Goal: Book appointment/travel/reservation

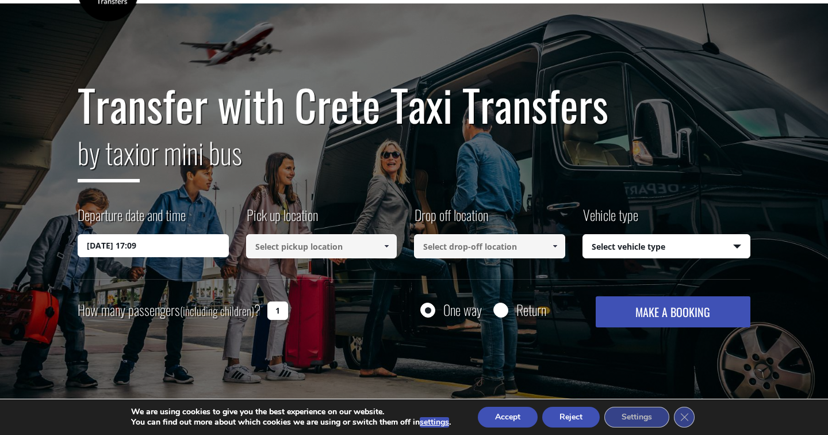
click at [133, 246] on input "[DATE] 17:09" at bounding box center [153, 245] width 151 height 23
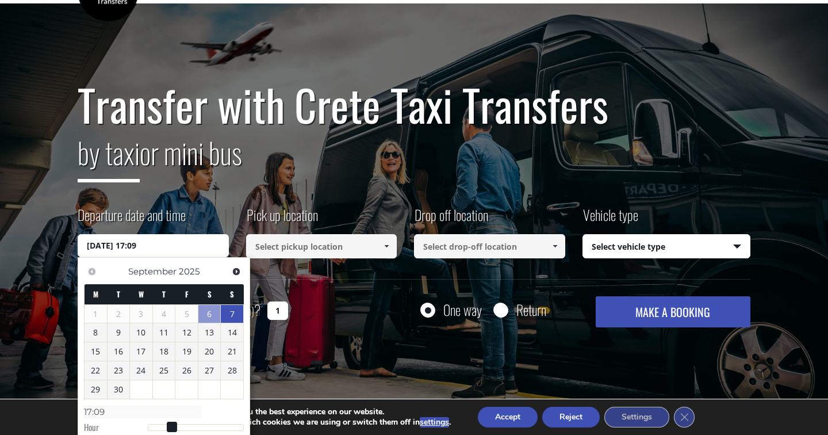
click at [233, 315] on link "7" at bounding box center [232, 314] width 22 height 18
click at [322, 181] on h2 "by taxi or mini bus" at bounding box center [414, 160] width 673 height 62
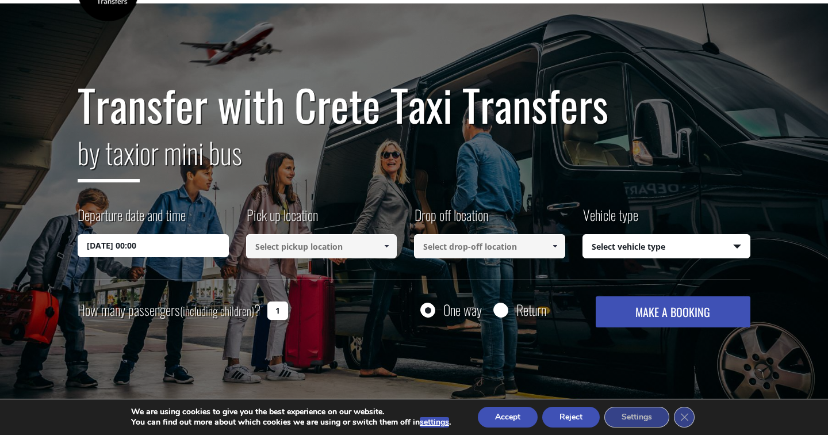
click at [293, 250] on input at bounding box center [321, 246] width 151 height 24
click at [189, 250] on input "[DATE] 00:00" at bounding box center [153, 245] width 151 height 23
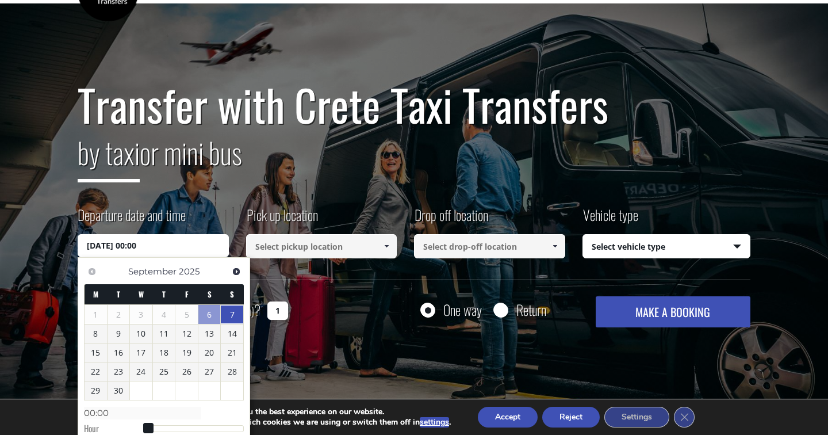
click at [236, 316] on link "7" at bounding box center [232, 314] width 22 height 18
click at [310, 254] on input at bounding box center [321, 246] width 151 height 24
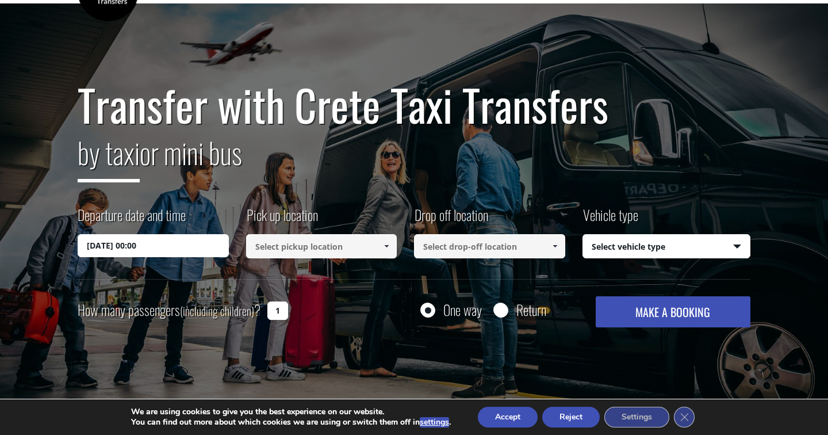
click at [160, 244] on input "[DATE] 00:00" at bounding box center [153, 245] width 151 height 23
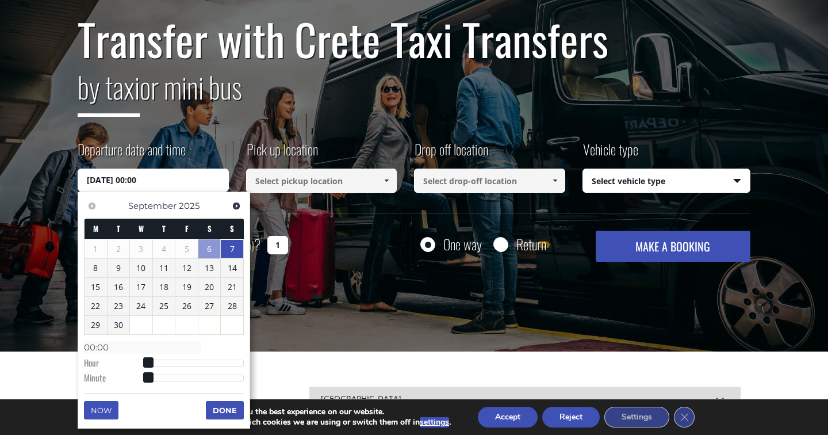
scroll to position [109, 0]
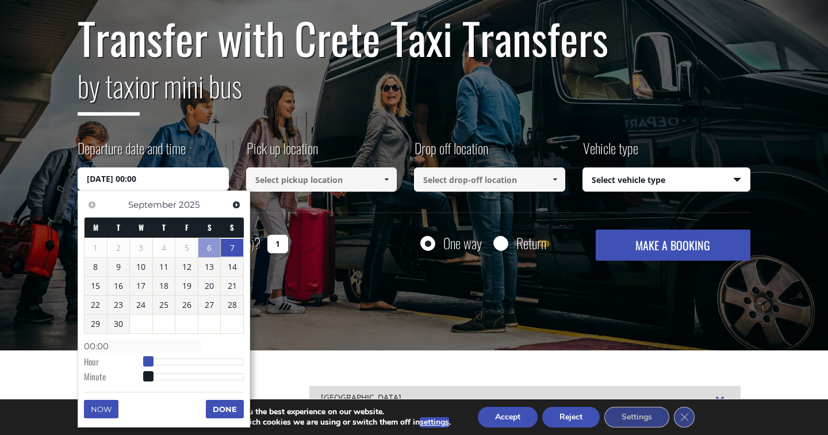
type input "[DATE] 01:00"
type input "01:00"
type input "[DATE] 02:00"
type input "02:00"
type input "[DATE] 03:00"
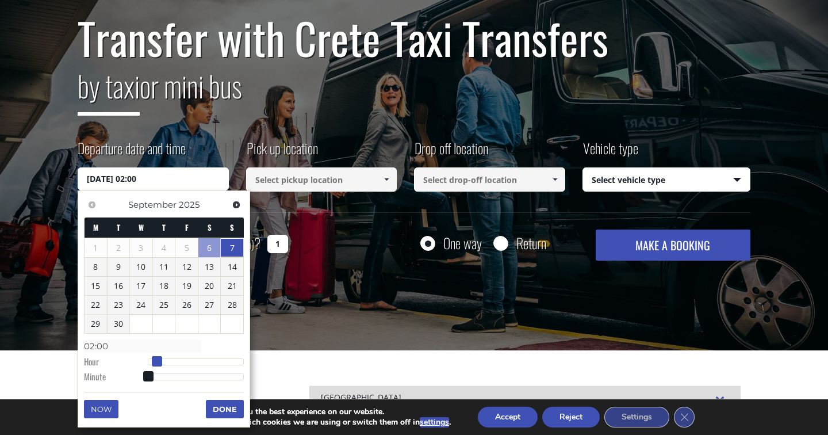
type input "03:00"
type input "[DATE] 04:00"
type input "04:00"
type input "[DATE] 05:00"
type input "05:00"
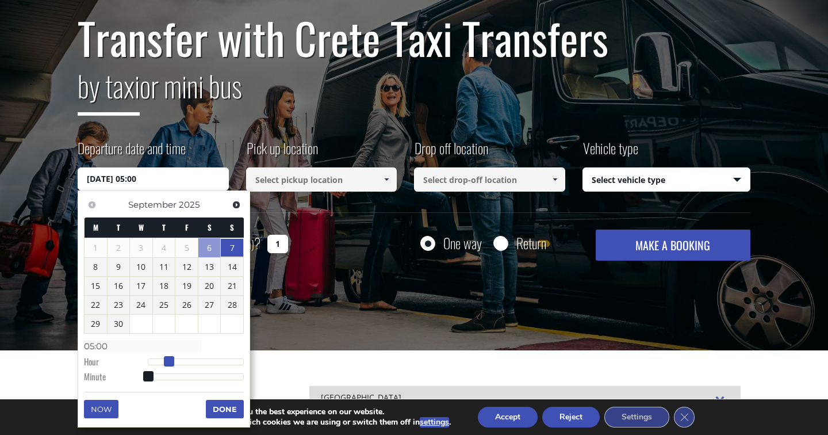
type input "[DATE] 06:00"
type input "06:00"
type input "[DATE] 07:00"
type input "07:00"
drag, startPoint x: 151, startPoint y: 363, endPoint x: 179, endPoint y: 362, distance: 27.6
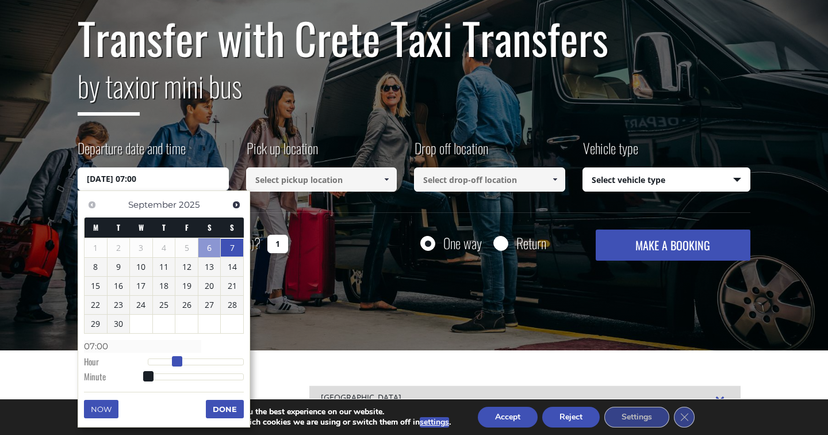
click at [179, 362] on span at bounding box center [177, 361] width 10 height 10
type input "[DATE] 07:01"
type input "07:01"
type input "[DATE] 07:02"
type input "07:02"
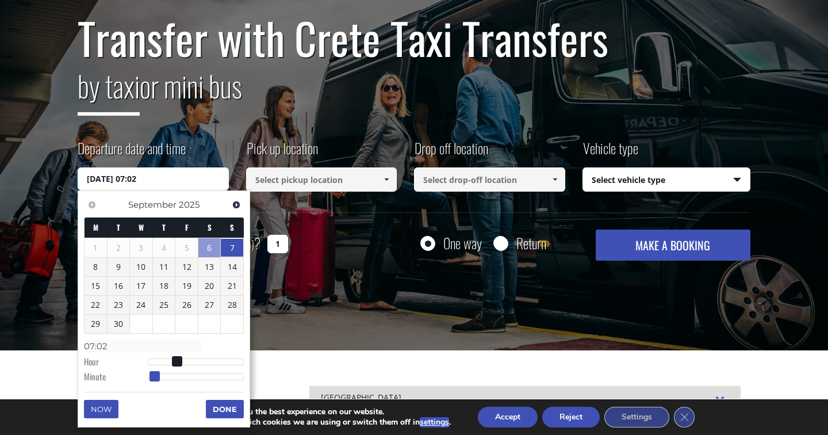
type input "[DATE] 07:04"
type input "07:04"
type input "[DATE] 07:05"
type input "07:05"
type input "[DATE] 07:06"
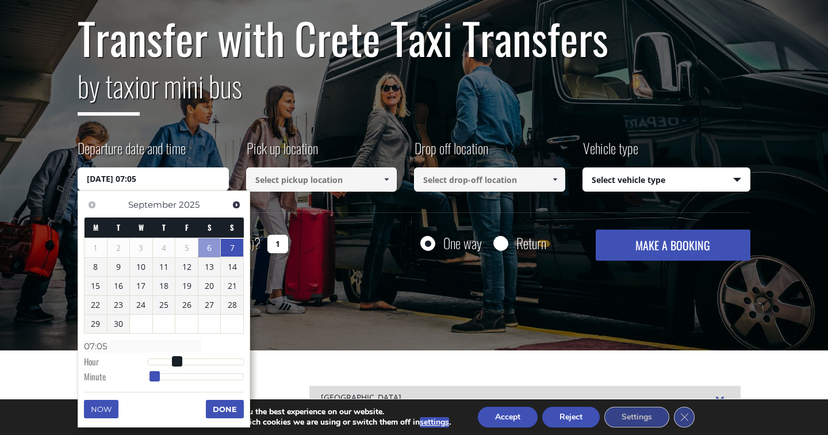
type input "07:06"
type input "[DATE] 07:07"
type input "07:07"
type input "[DATE] 07:08"
type input "07:08"
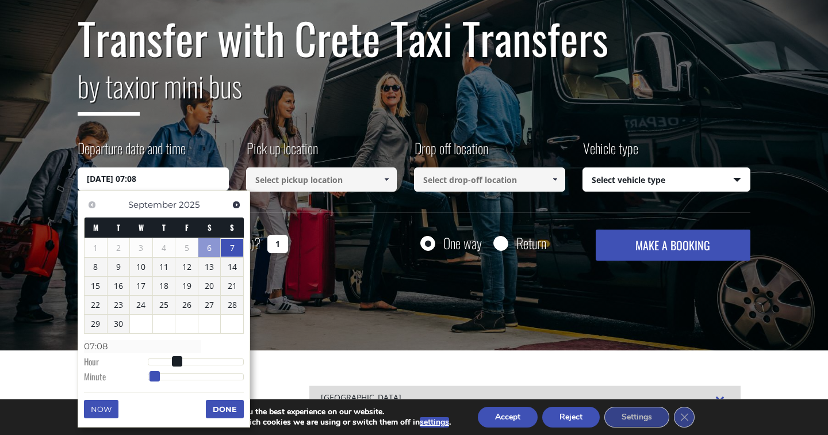
type input "[DATE] 07:09"
type input "07:09"
type input "[DATE] 07:10"
type input "07:10"
type input "[DATE] 07:11"
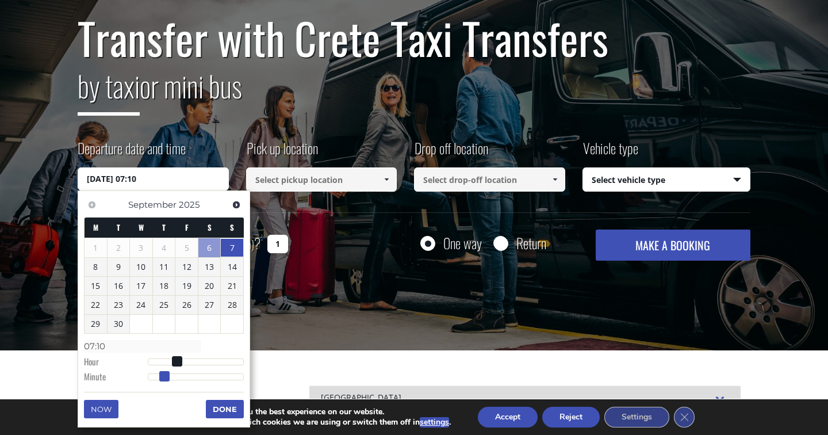
type input "07:11"
type input "[DATE] 07:12"
type input "07:12"
type input "[DATE] 07:14"
type input "07:14"
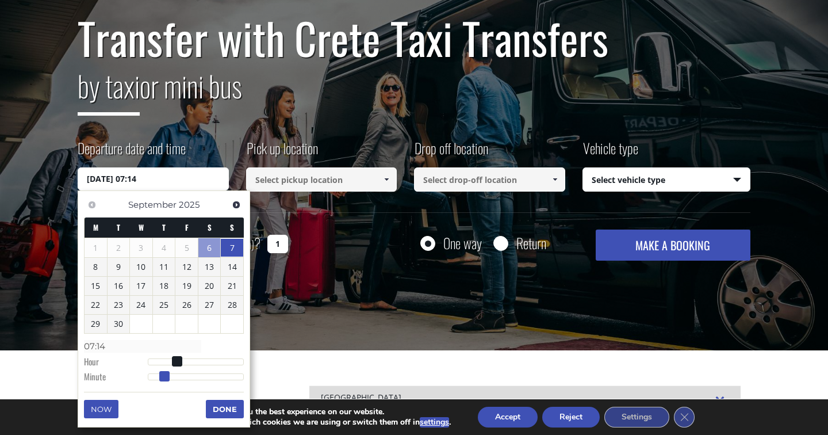
type input "[DATE] 07:15"
type input "07:15"
type input "[DATE] 07:16"
type input "07:16"
type input "[DATE] 07:15"
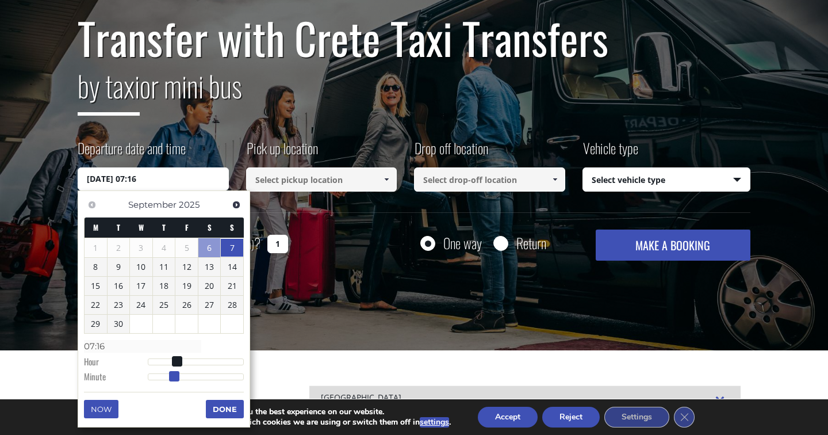
type input "07:15"
type input "[DATE] 07:14"
type input "07:14"
type input "[DATE] 07:13"
type input "07:13"
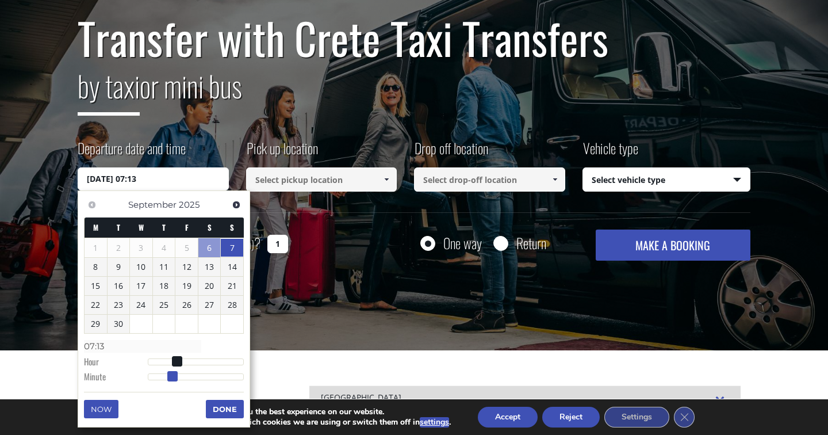
type input "[DATE] 07:12"
type input "07:12"
type input "[DATE] 07:11"
type input "07:11"
type input "[DATE] 07:10"
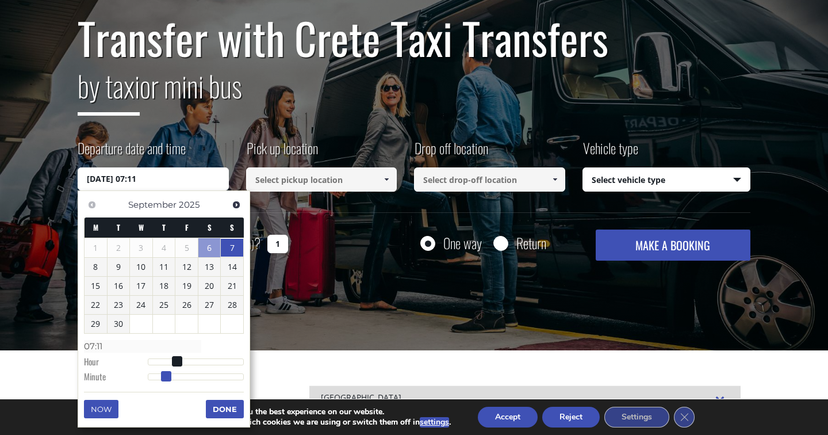
type input "07:10"
type input "[DATE] 07:09"
type input "07:09"
type input "[DATE] 07:08"
type input "07:08"
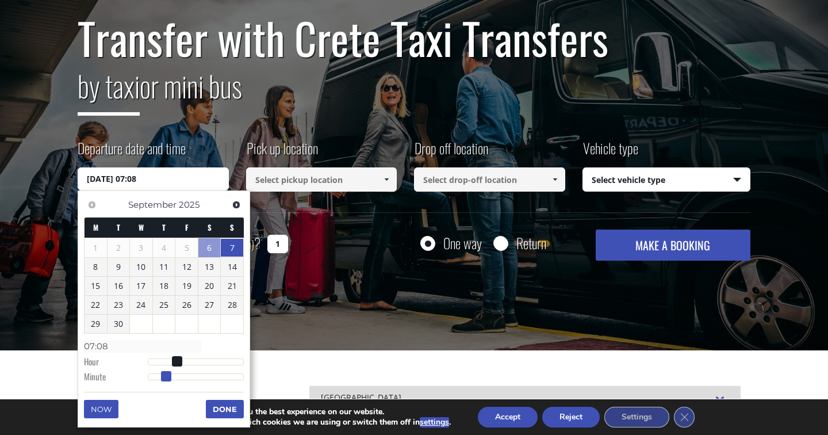
type input "[DATE] 07:07"
type input "07:07"
type input "[DATE] 07:06"
type input "07:06"
type input "[DATE] 07:05"
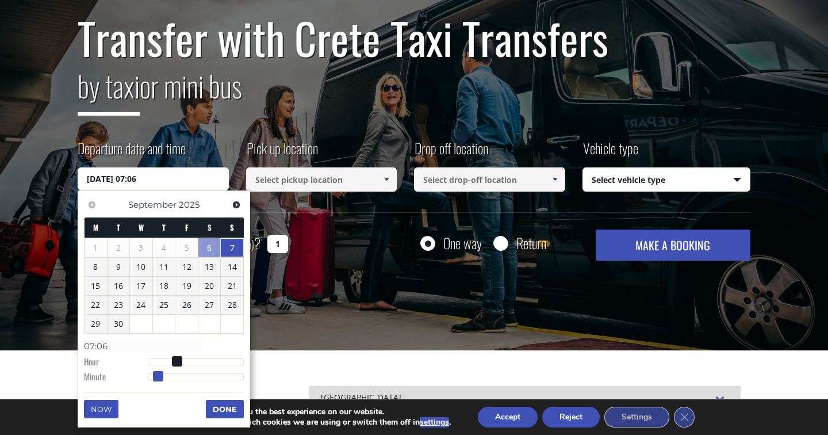
type input "07:05"
type input "[DATE] 07:04"
type input "07:04"
type input "[DATE] 07:03"
type input "07:03"
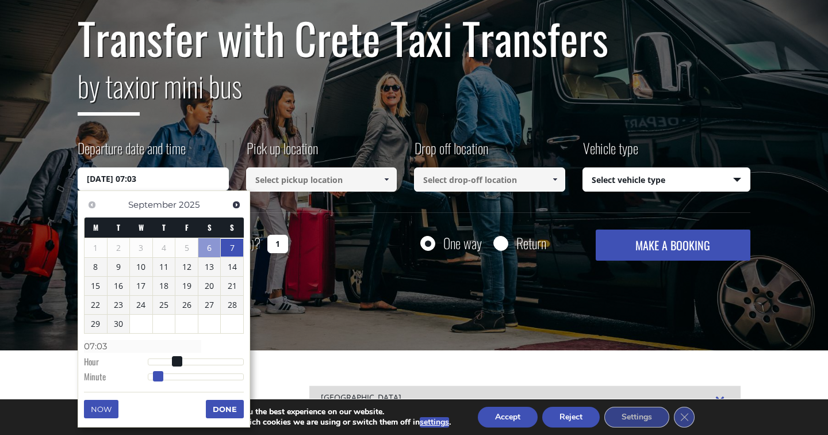
type input "[DATE] 07:02"
type input "07:02"
type input "[DATE] 07:01"
type input "07:01"
type input "[DATE] 07:00"
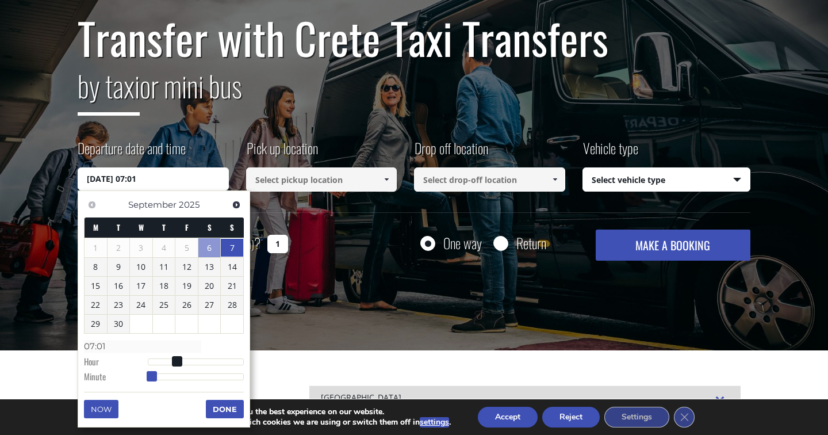
type input "07:00"
click at [143, 374] on span at bounding box center [148, 376] width 10 height 10
click at [223, 410] on button "Done" at bounding box center [225, 409] width 38 height 18
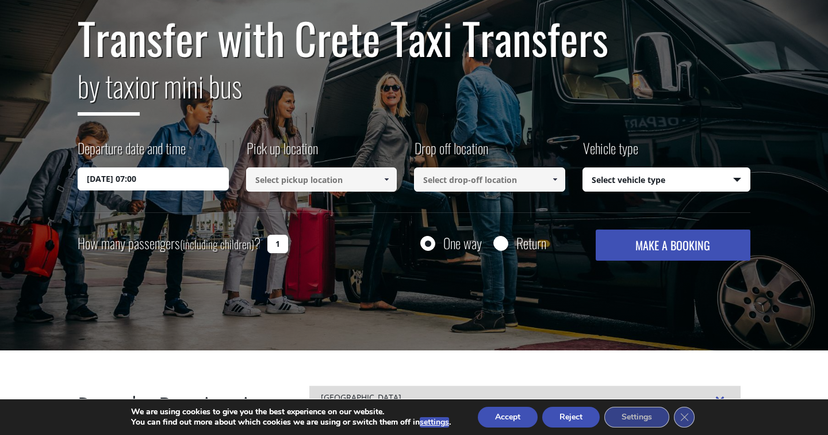
click at [341, 184] on input at bounding box center [321, 179] width 151 height 24
click at [383, 181] on span at bounding box center [386, 179] width 9 height 9
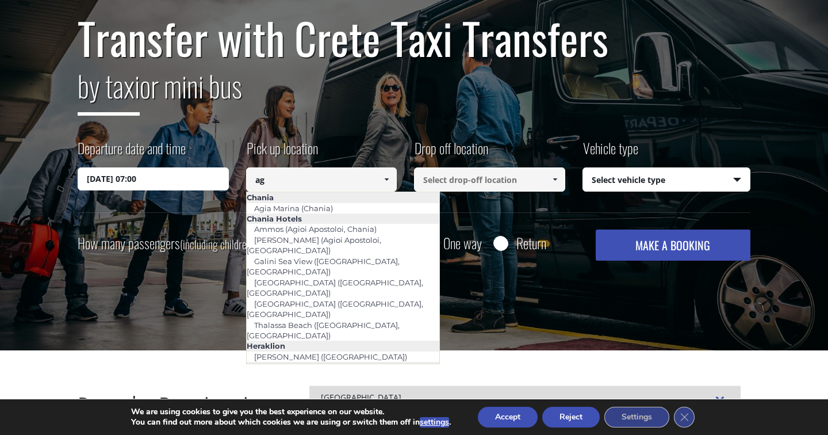
type input "a"
